Goal: Find contact information: Find contact information

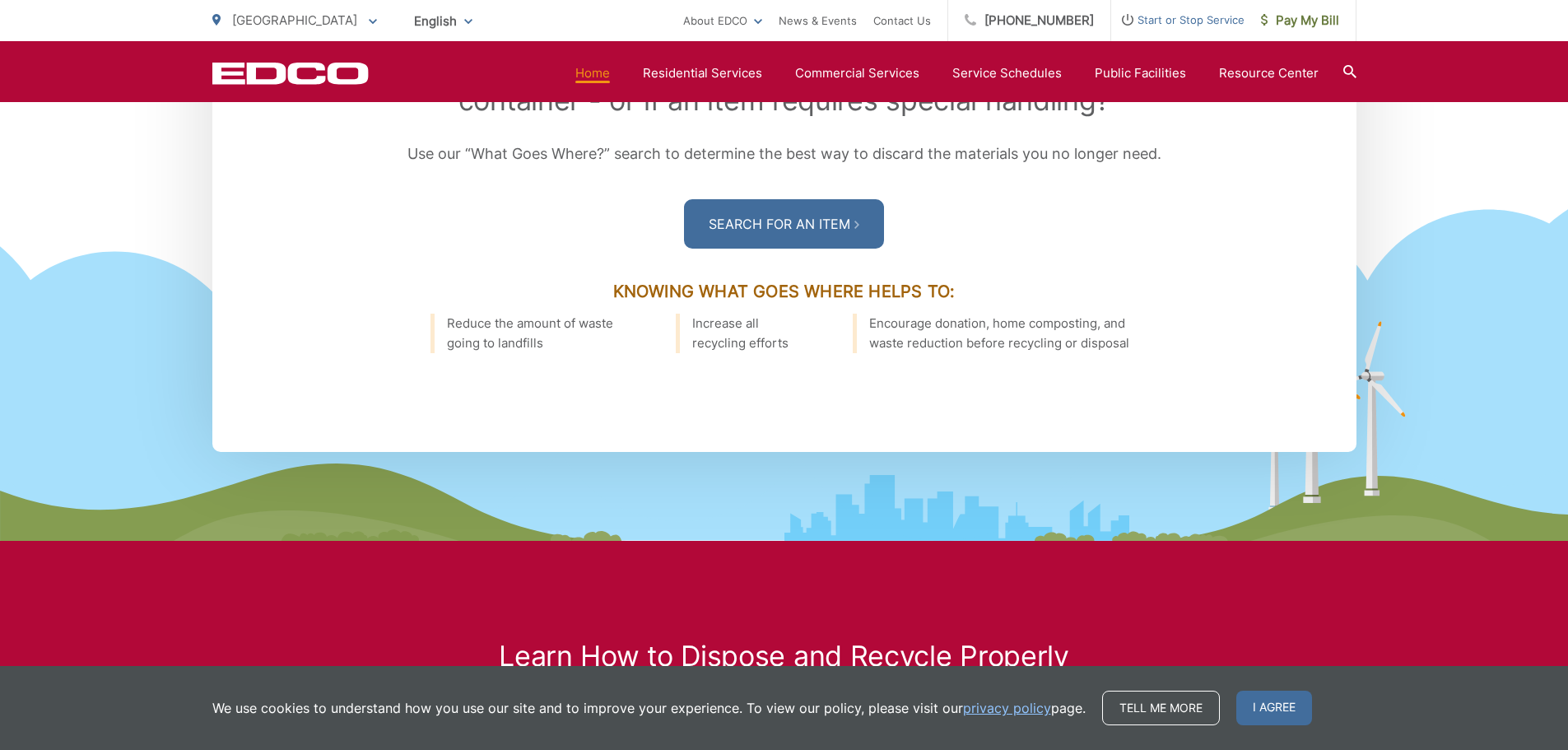
scroll to position [2121, 0]
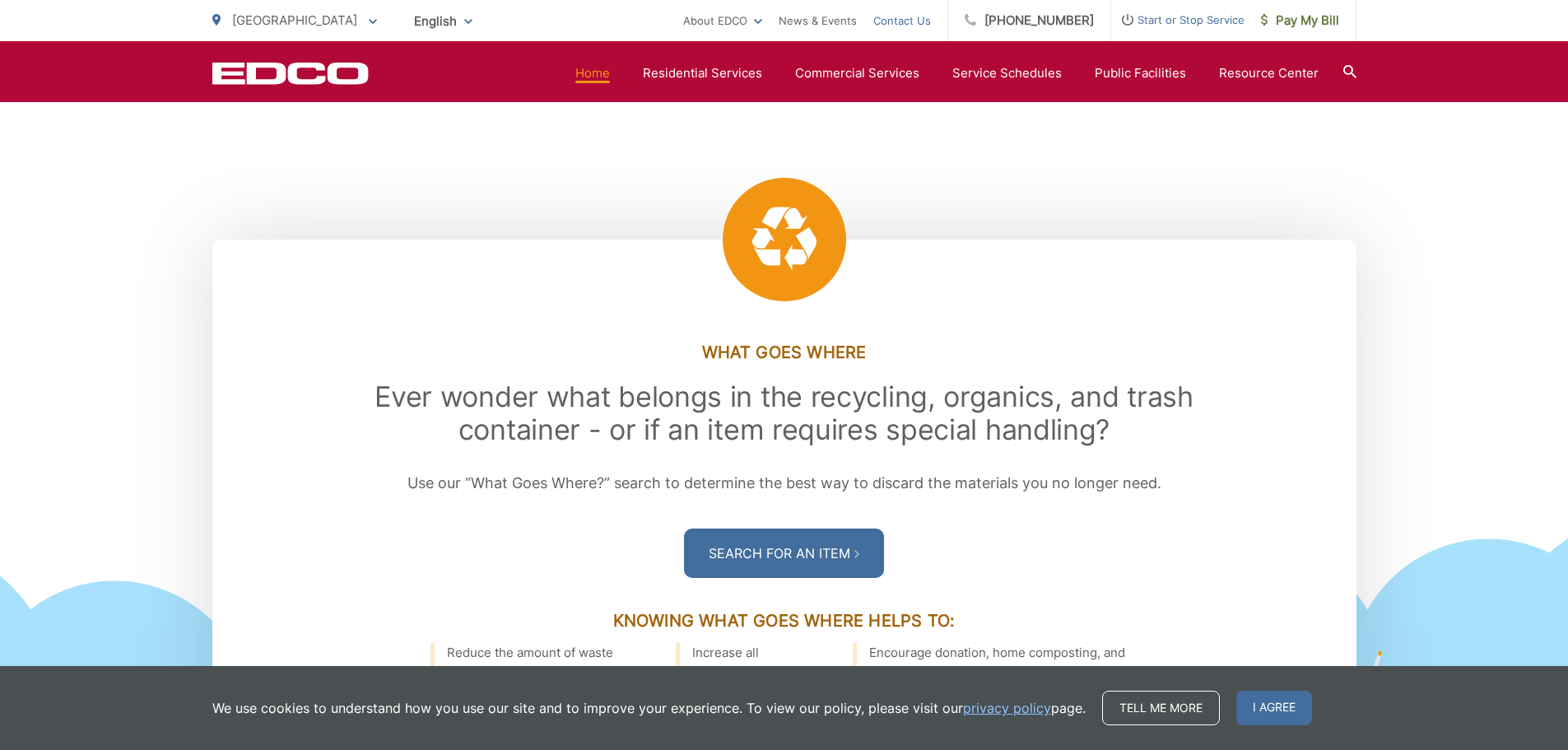
click at [924, 25] on link "Contact Us" at bounding box center [902, 21] width 58 height 20
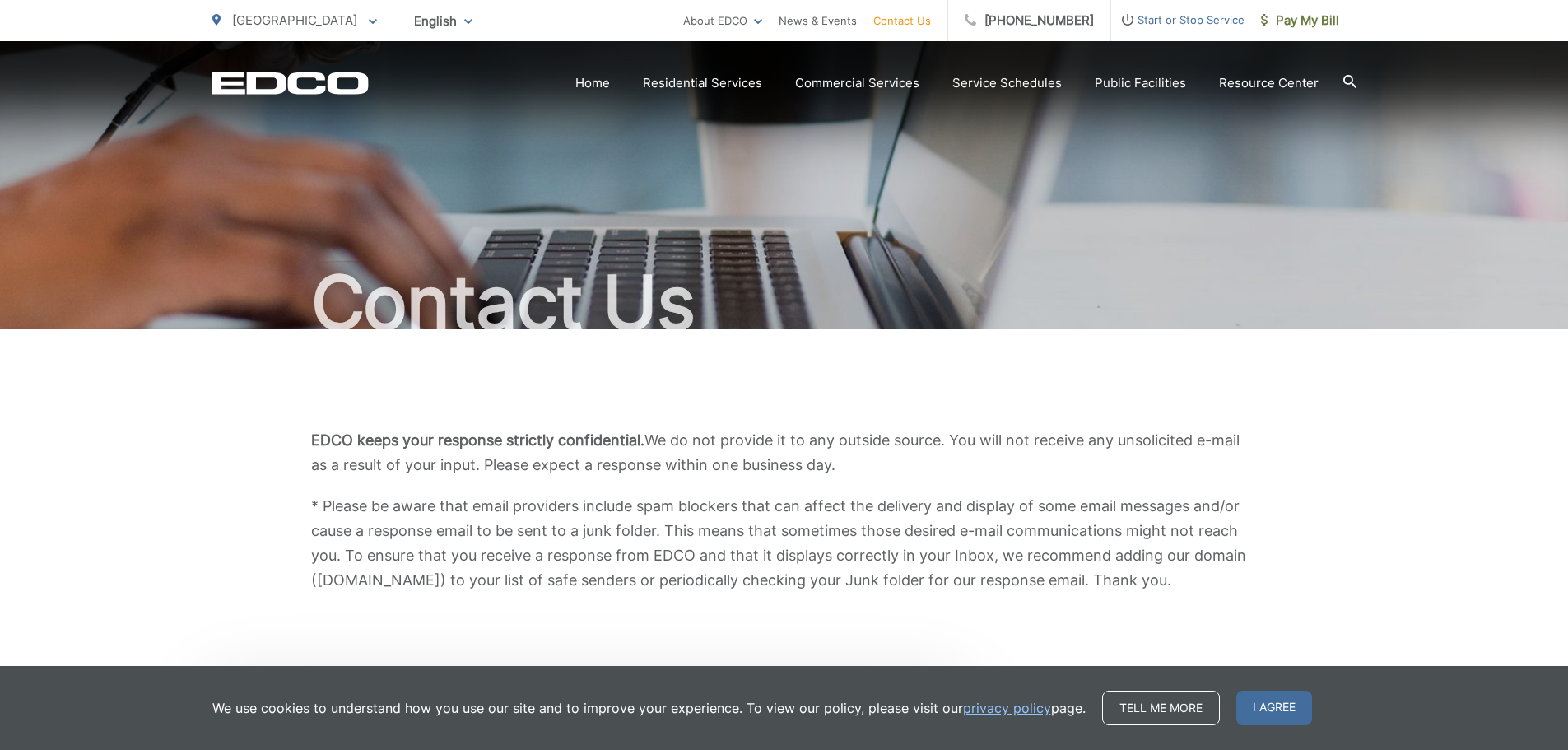
click at [289, 103] on div "Contact Us" at bounding box center [784, 185] width 1144 height 288
click at [299, 93] on icon "EDCD logo. Return to the homepage." at bounding box center [290, 83] width 156 height 21
